Goal: Task Accomplishment & Management: Manage account settings

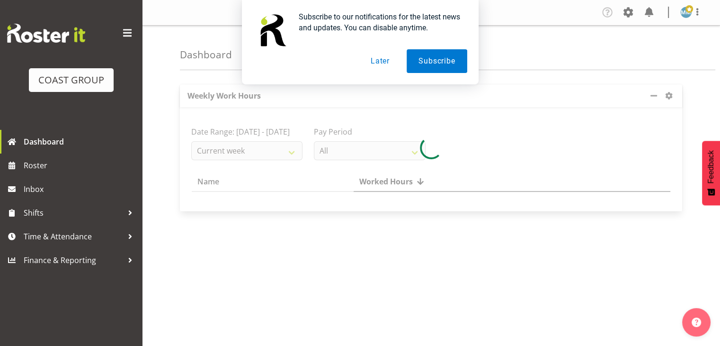
click at [384, 62] on button "Later" at bounding box center [380, 61] width 43 height 24
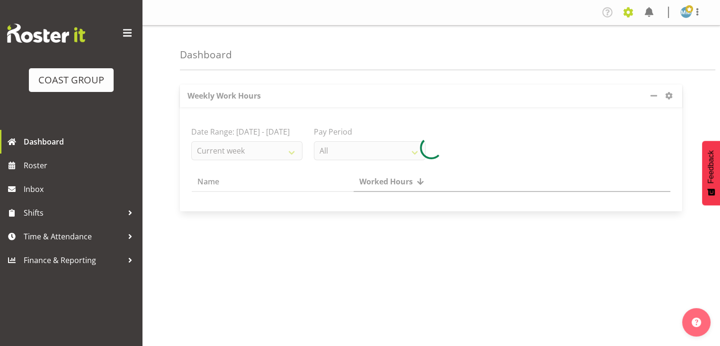
click at [631, 14] on span at bounding box center [628, 12] width 15 height 15
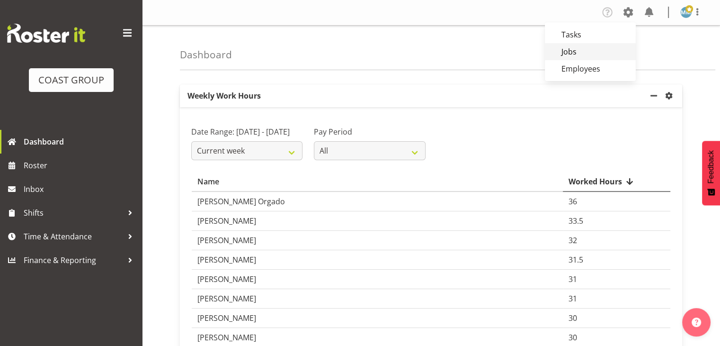
click at [566, 51] on link "Jobs" at bounding box center [590, 51] width 91 height 17
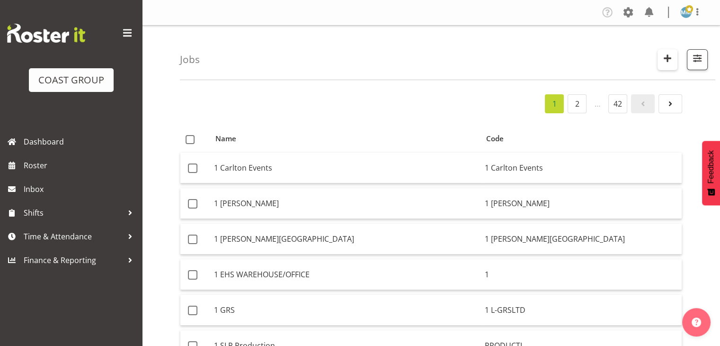
click at [669, 57] on span "button" at bounding box center [668, 58] width 12 height 12
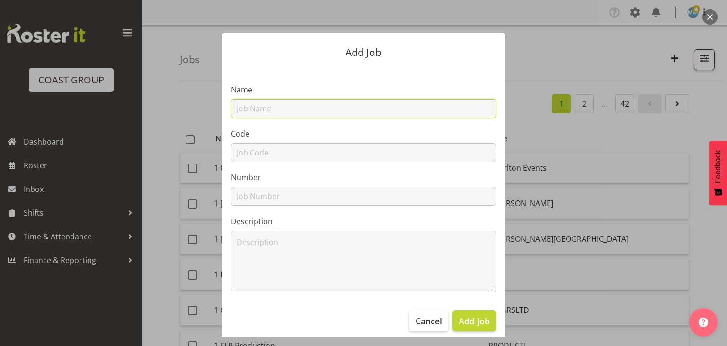
click at [254, 108] on input "text" at bounding box center [363, 108] width 265 height 19
paste input "C2512363"
type input "C2512363 DW WDL - Te Anau Interior"
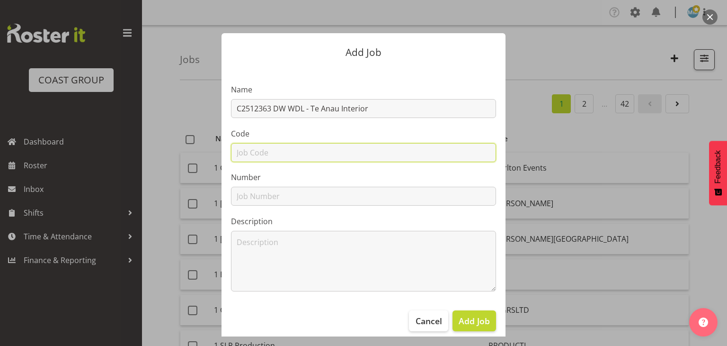
click at [269, 149] on input "text" at bounding box center [363, 152] width 265 height 19
paste input "C2512363"
type input "12363CS"
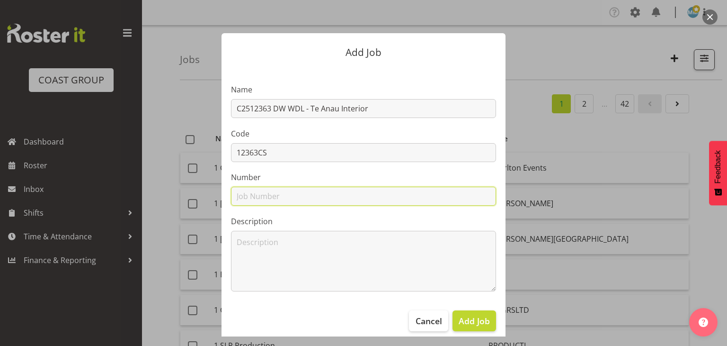
click at [244, 197] on input "text" at bounding box center [363, 196] width 265 height 19
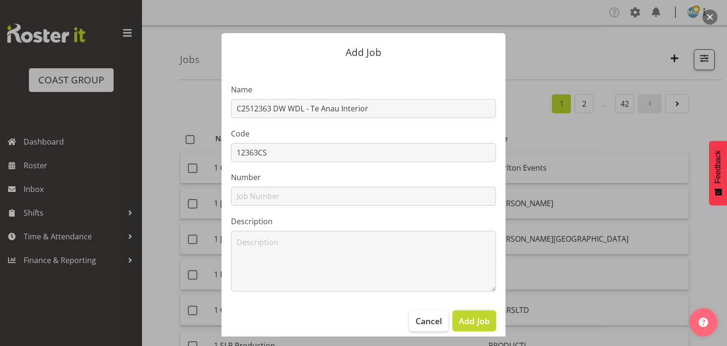
click at [475, 321] on span "Add Job" at bounding box center [474, 320] width 31 height 12
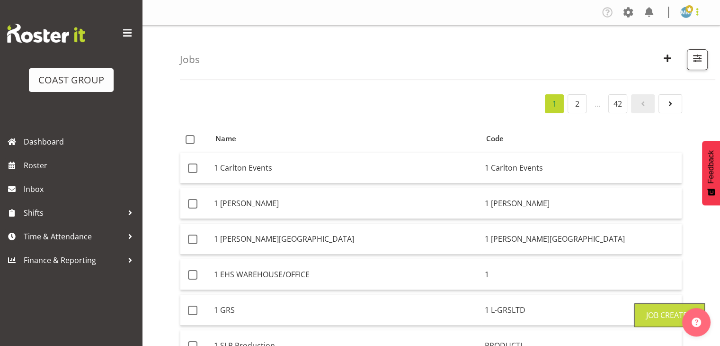
click at [692, 12] on span at bounding box center [697, 11] width 11 height 11
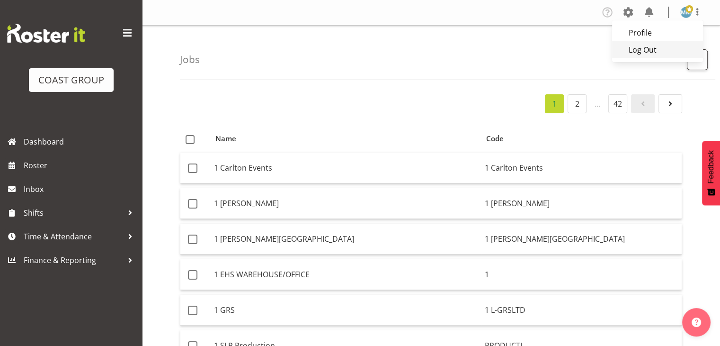
click at [644, 51] on link "Log Out" at bounding box center [657, 49] width 91 height 17
